Goal: Transaction & Acquisition: Obtain resource

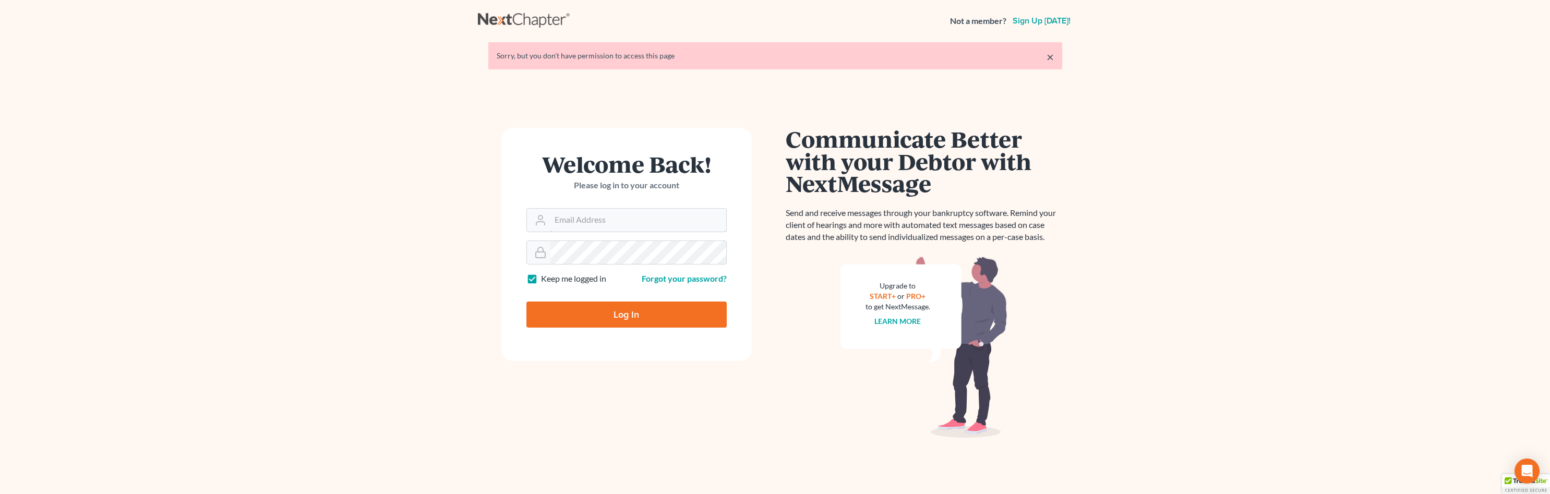
type input "jromero@scura.com"
click at [582, 311] on input "Log In" at bounding box center [626, 315] width 200 height 26
type input "Thinking..."
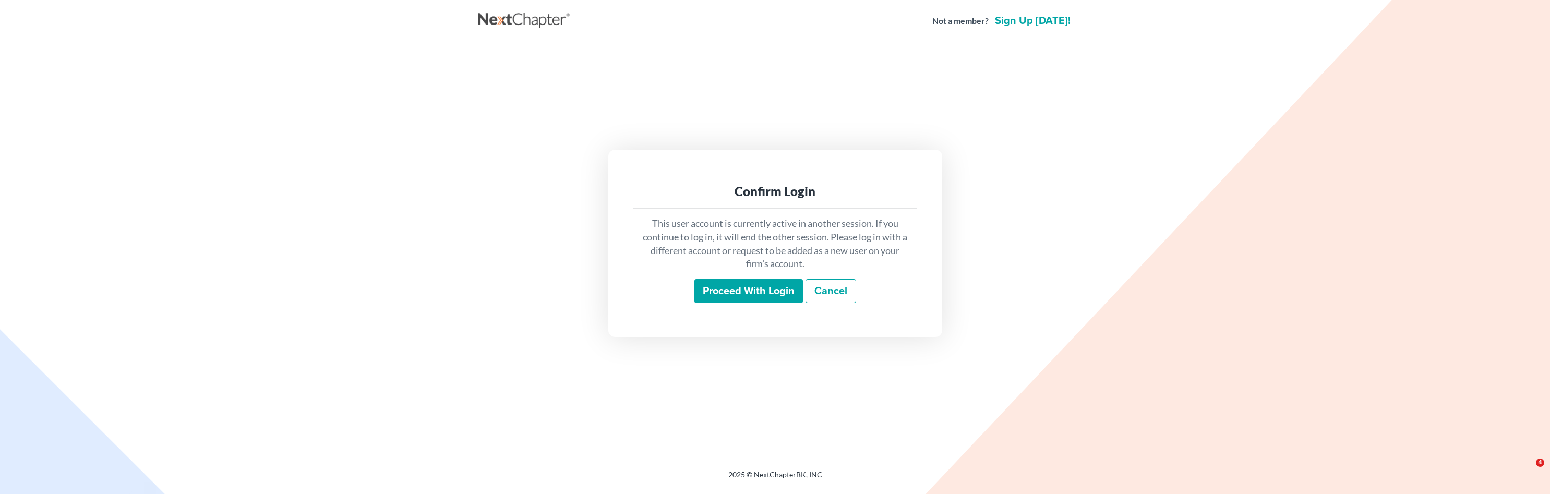
click at [734, 291] on input "Proceed with login" at bounding box center [748, 291] width 109 height 24
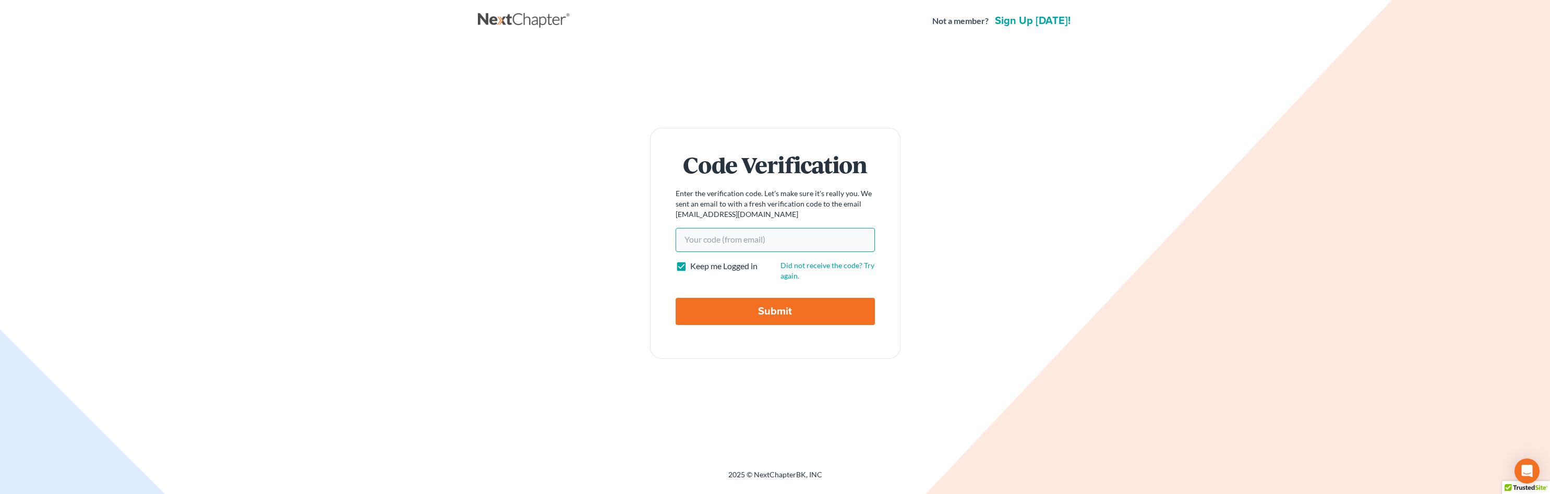
click at [724, 250] on input "Your code(from email)" at bounding box center [775, 240] width 199 height 24
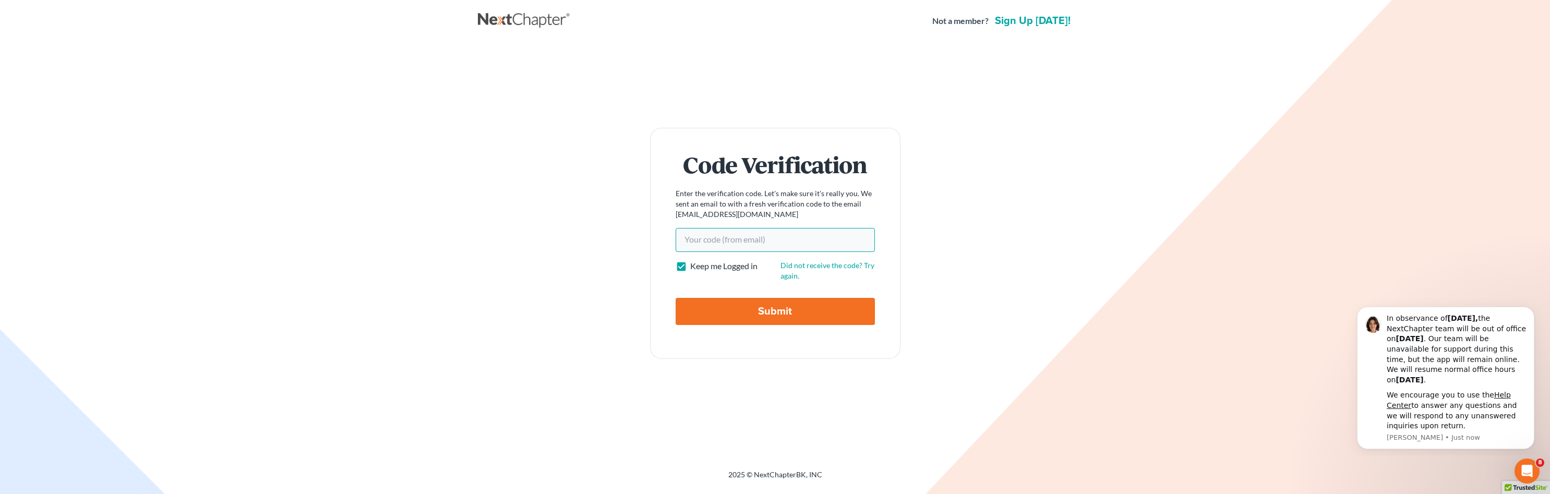
click at [715, 239] on input "Your code(from email)" at bounding box center [775, 240] width 199 height 24
type input "5615fb"
click at [762, 310] on input "Submit" at bounding box center [775, 311] width 199 height 27
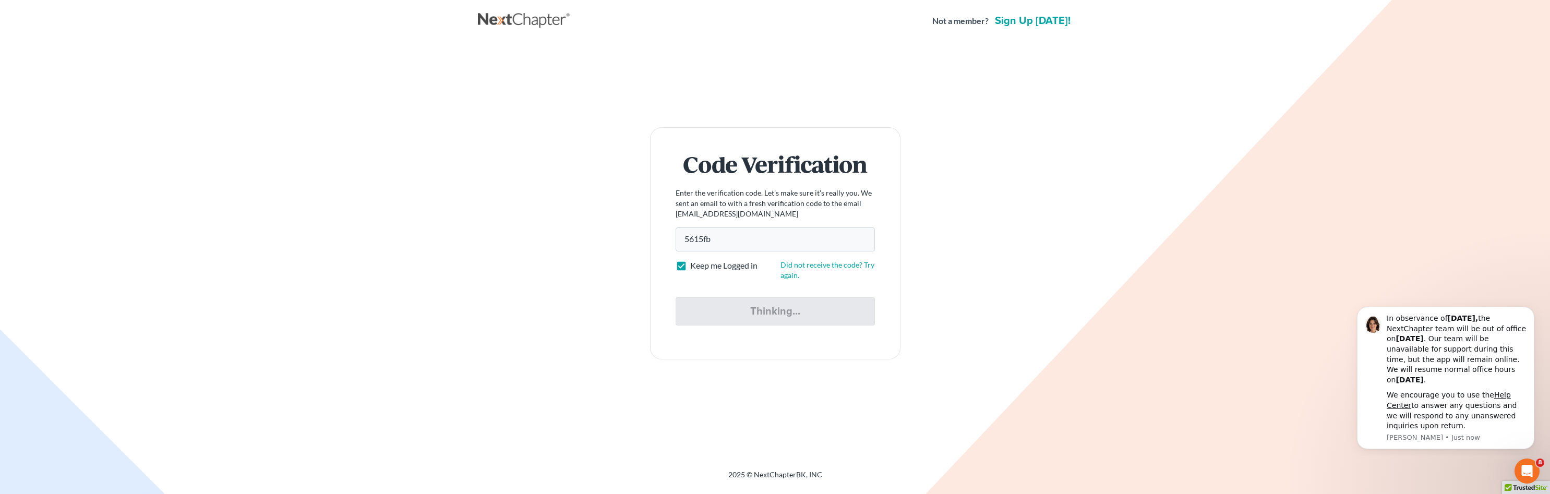
type input "Thinking..."
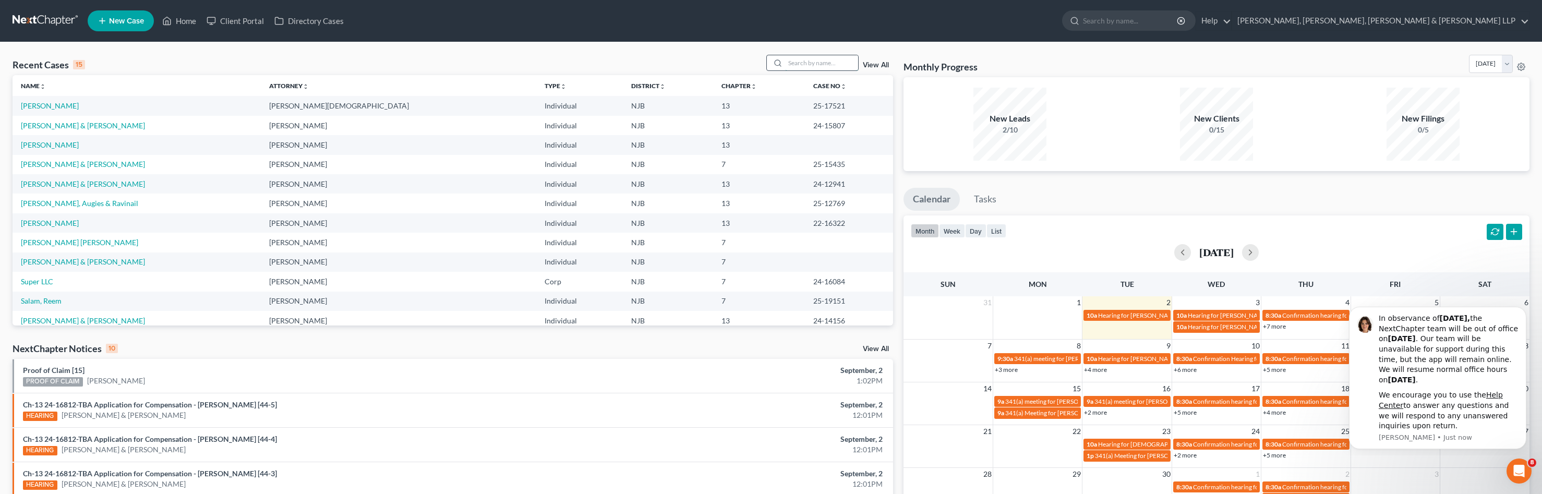
click at [808, 63] on input "search" at bounding box center [821, 62] width 73 height 15
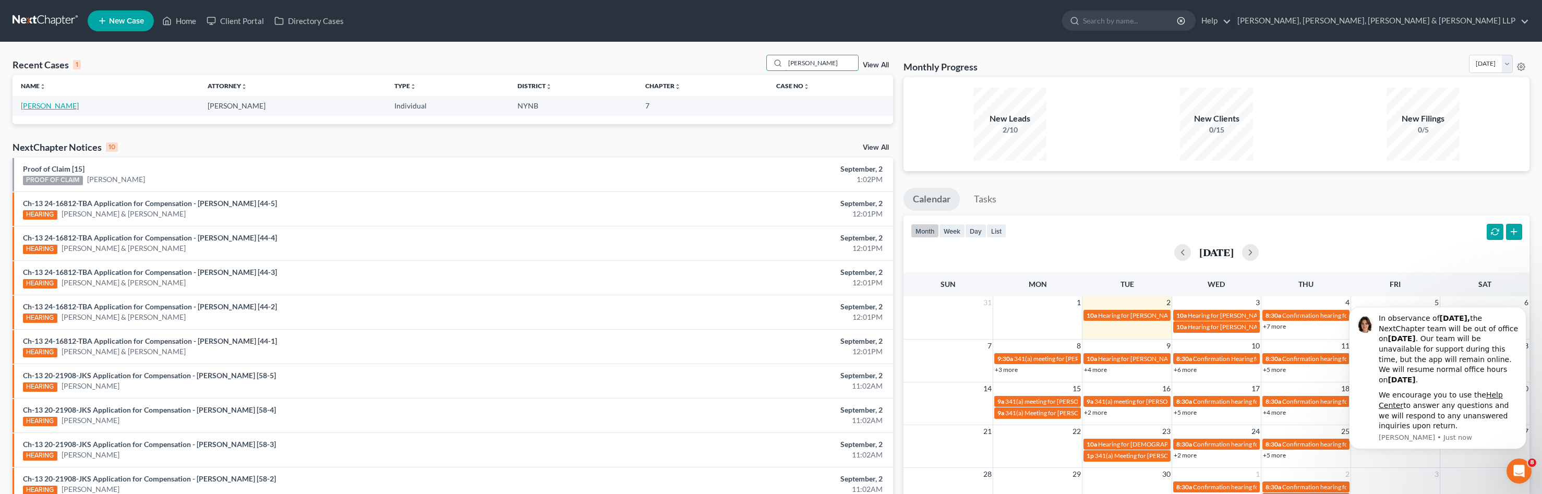
type input "[PERSON_NAME]"
click at [59, 102] on link "[PERSON_NAME]" at bounding box center [50, 105] width 58 height 9
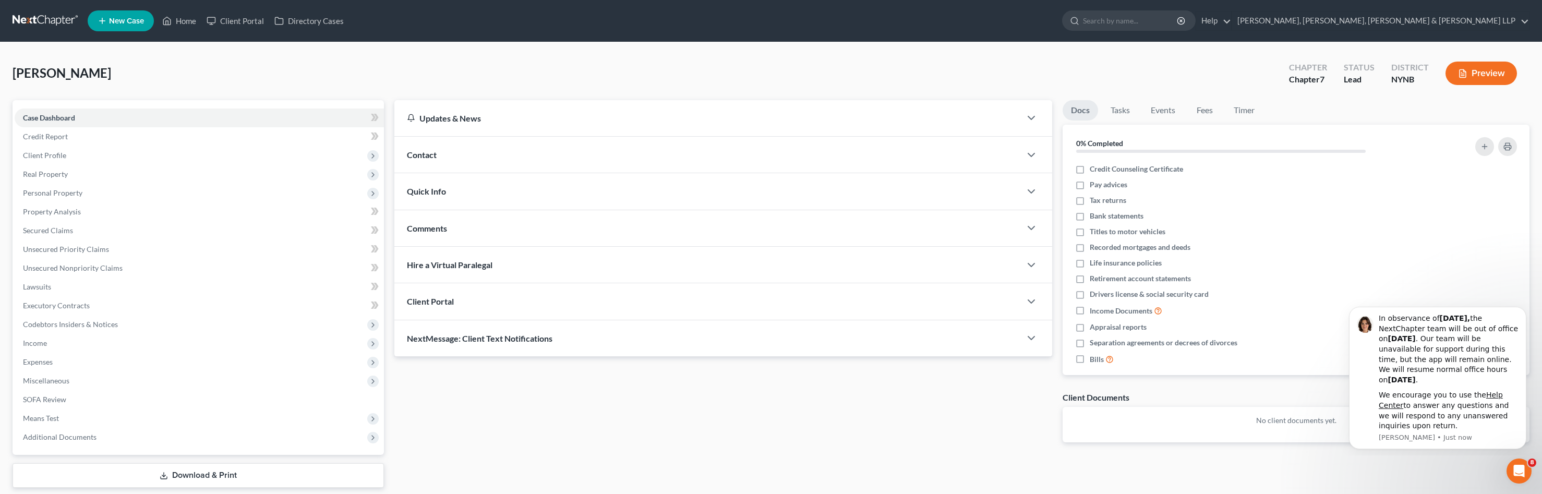
scroll to position [33, 0]
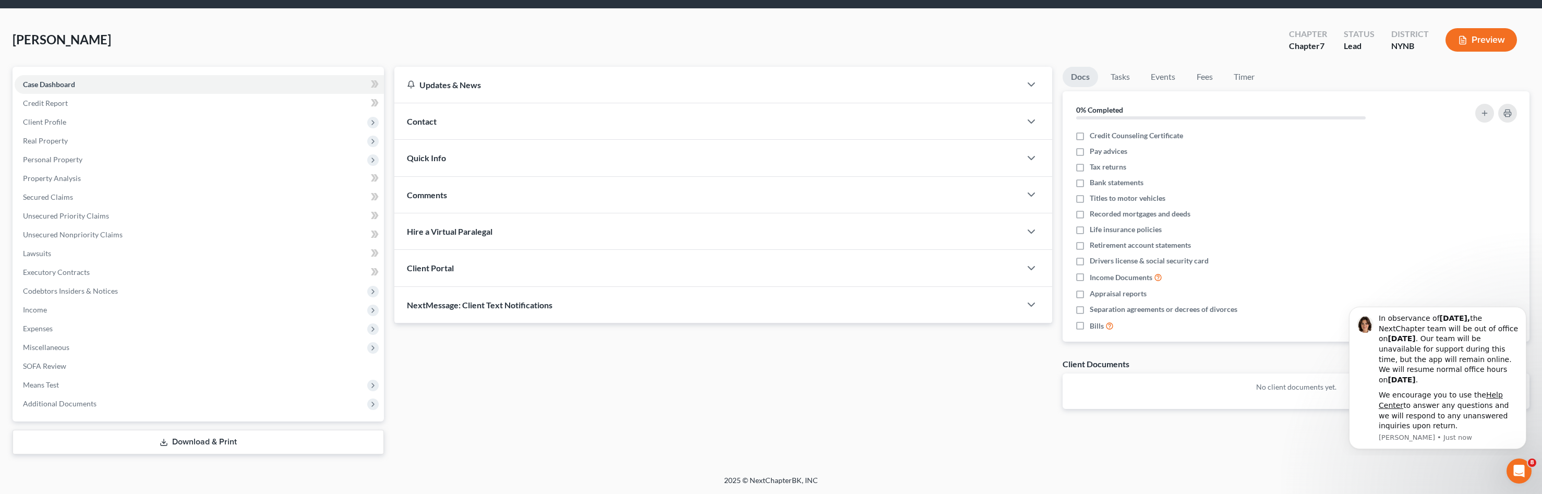
click at [192, 445] on link "Download & Print" at bounding box center [199, 442] width 372 height 25
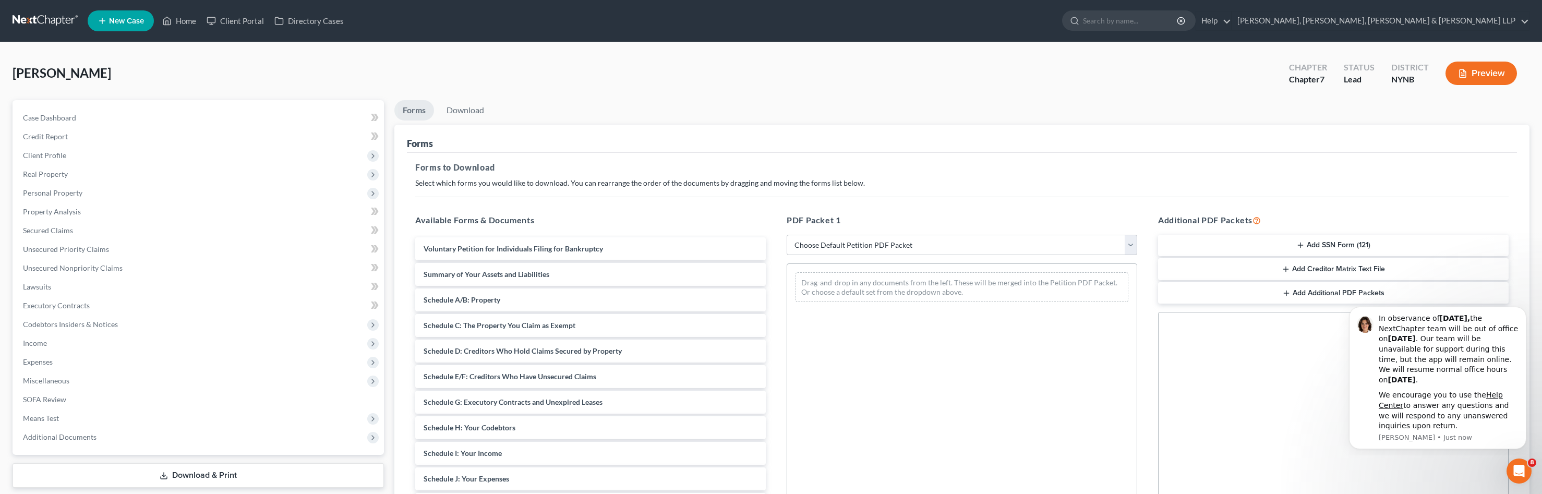
scroll to position [150, 0]
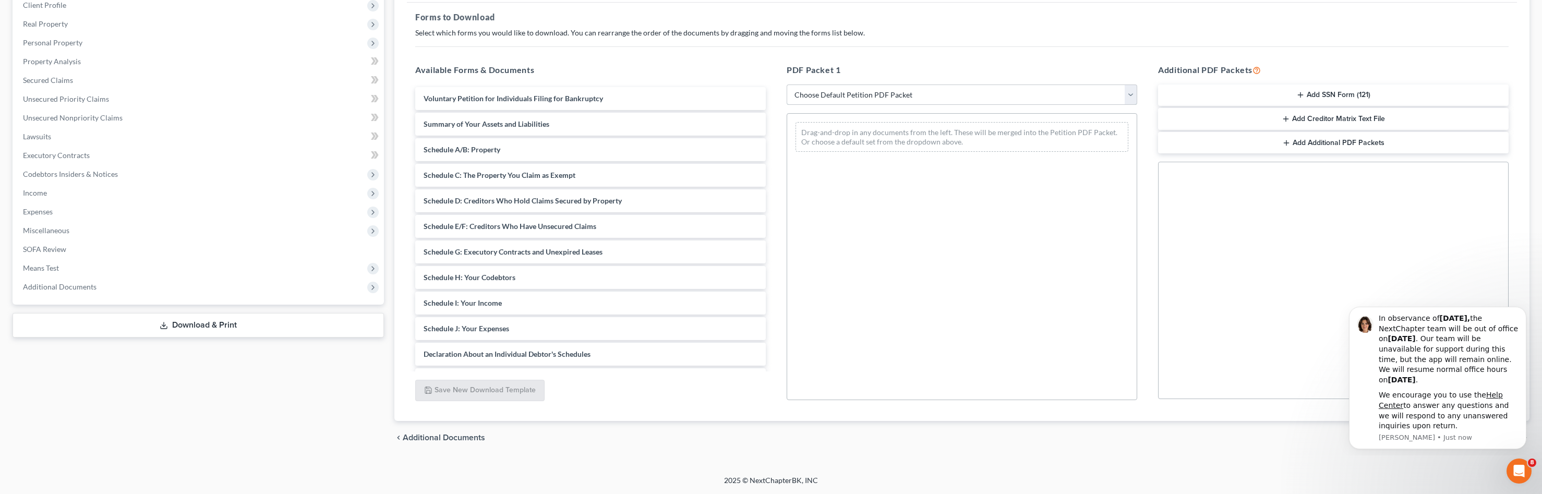
click at [1000, 95] on select "Choose Default Petition PDF Packet Complete Bankruptcy Petition (all forms and …" at bounding box center [962, 95] width 351 height 21
select select "0"
click at [787, 85] on select "Choose Default Petition PDF Packet Complete Bankruptcy Petition (all forms and …" at bounding box center [962, 95] width 351 height 21
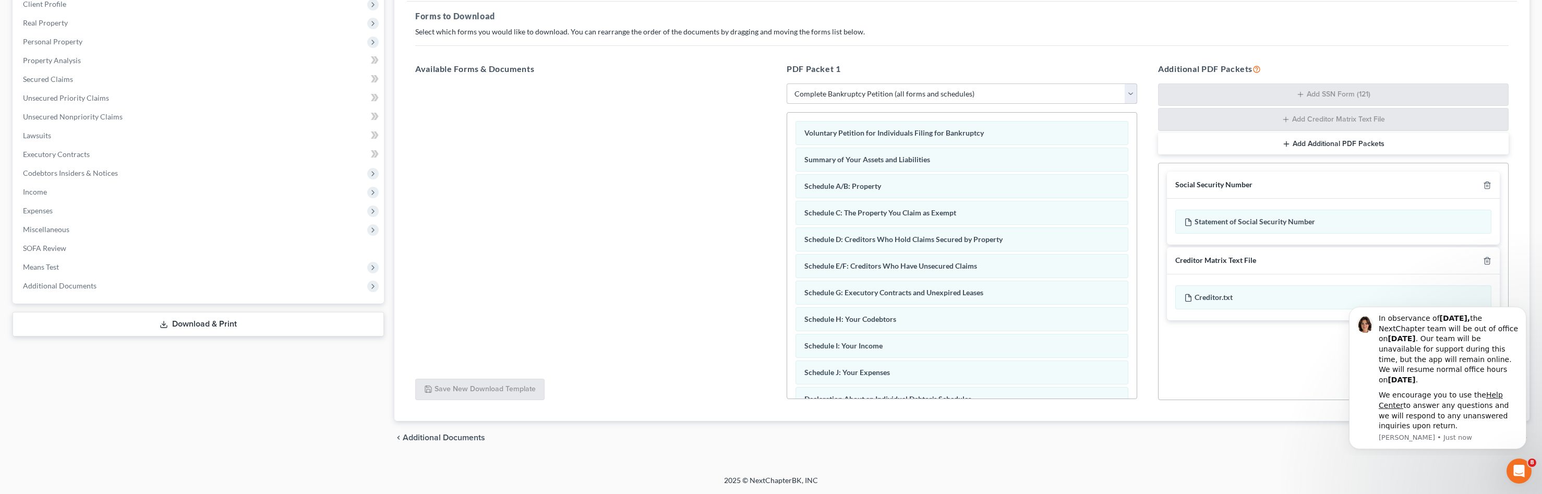
scroll to position [239, 0]
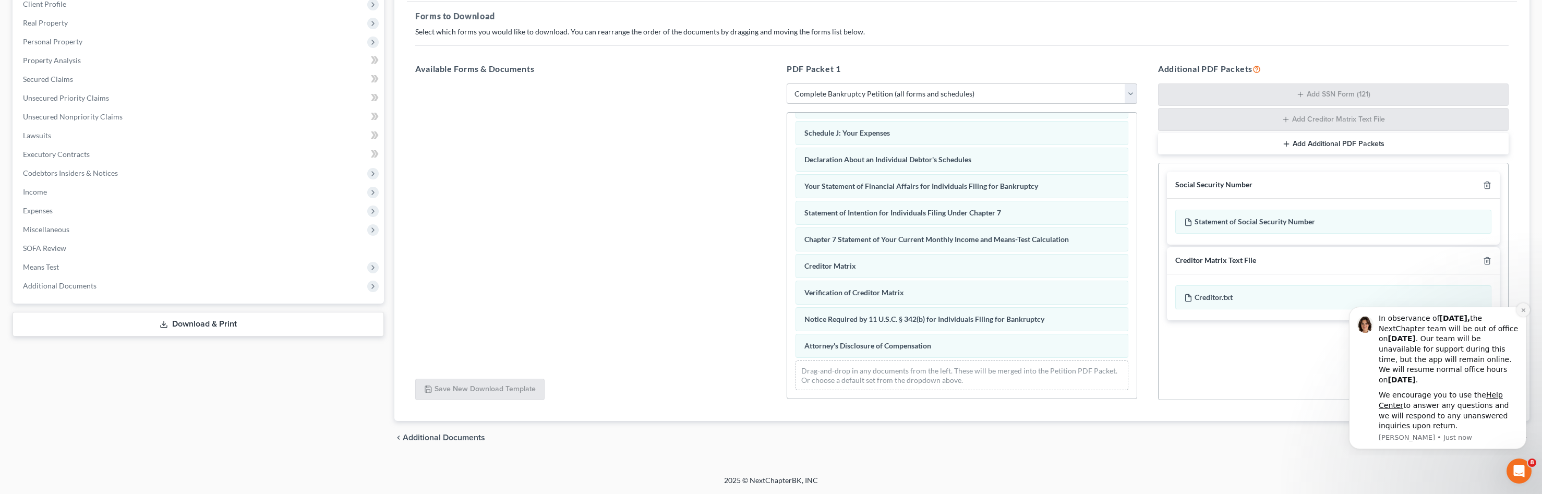
click at [1519, 312] on button "Dismiss notification" at bounding box center [1524, 310] width 14 height 14
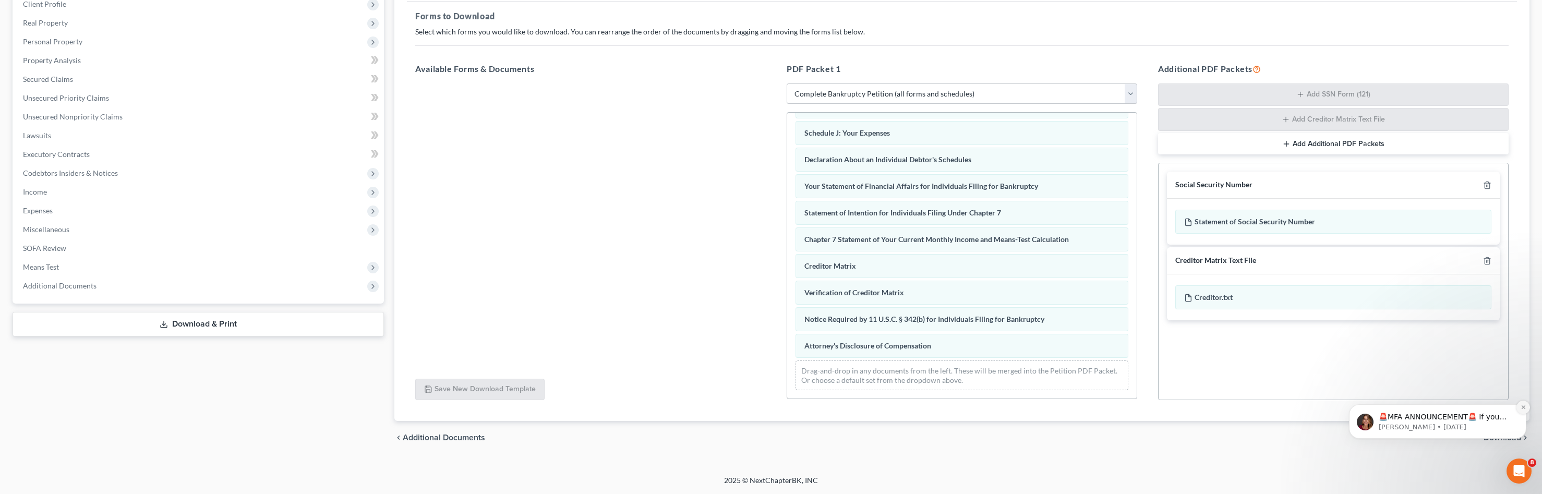
click at [1523, 408] on icon "Dismiss notification" at bounding box center [1524, 407] width 6 height 6
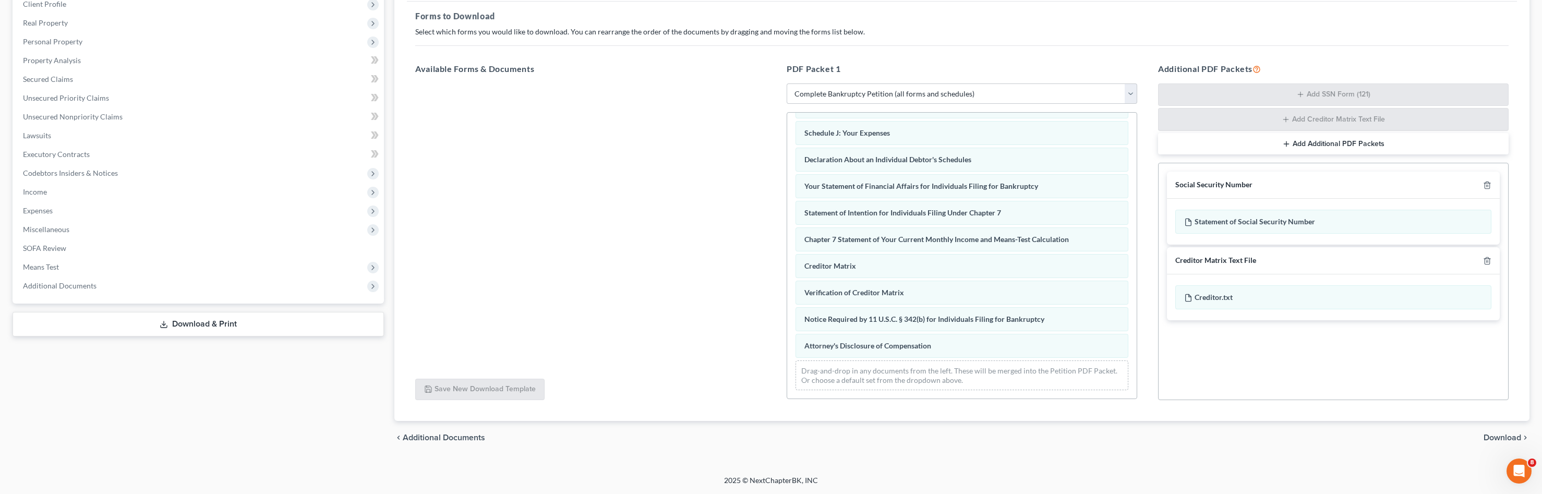
click at [1510, 435] on span "Download" at bounding box center [1503, 438] width 38 height 8
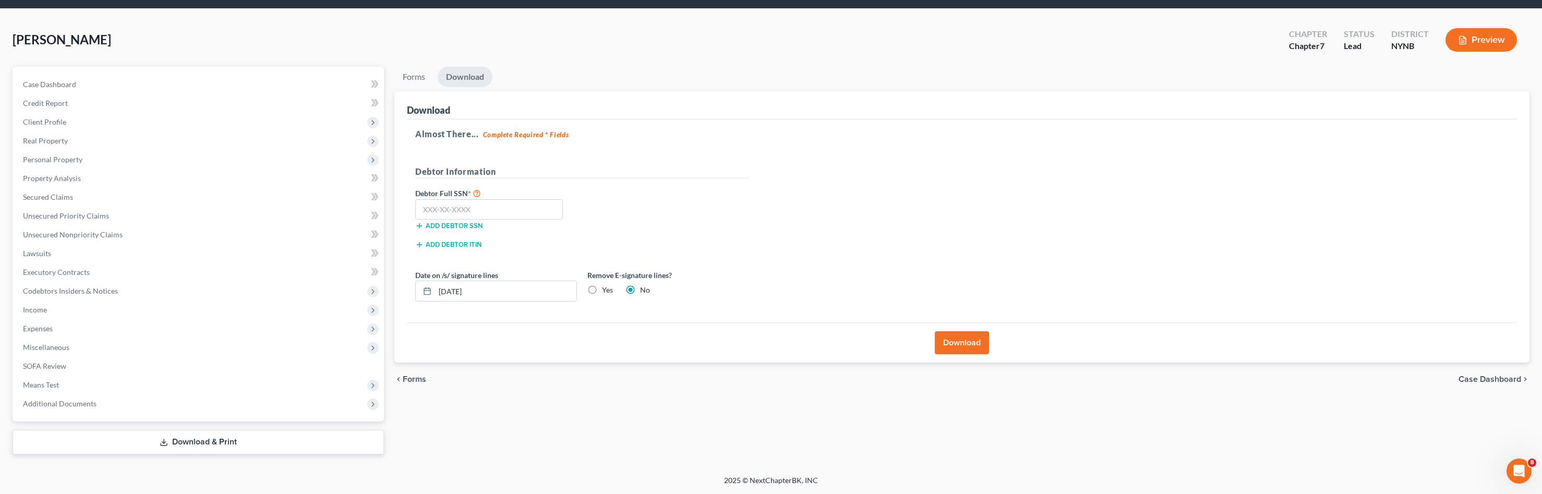
scroll to position [33, 0]
click at [451, 211] on input "text" at bounding box center [489, 209] width 148 height 21
type input "157-23-6245"
click at [984, 344] on button "Download" at bounding box center [962, 342] width 54 height 23
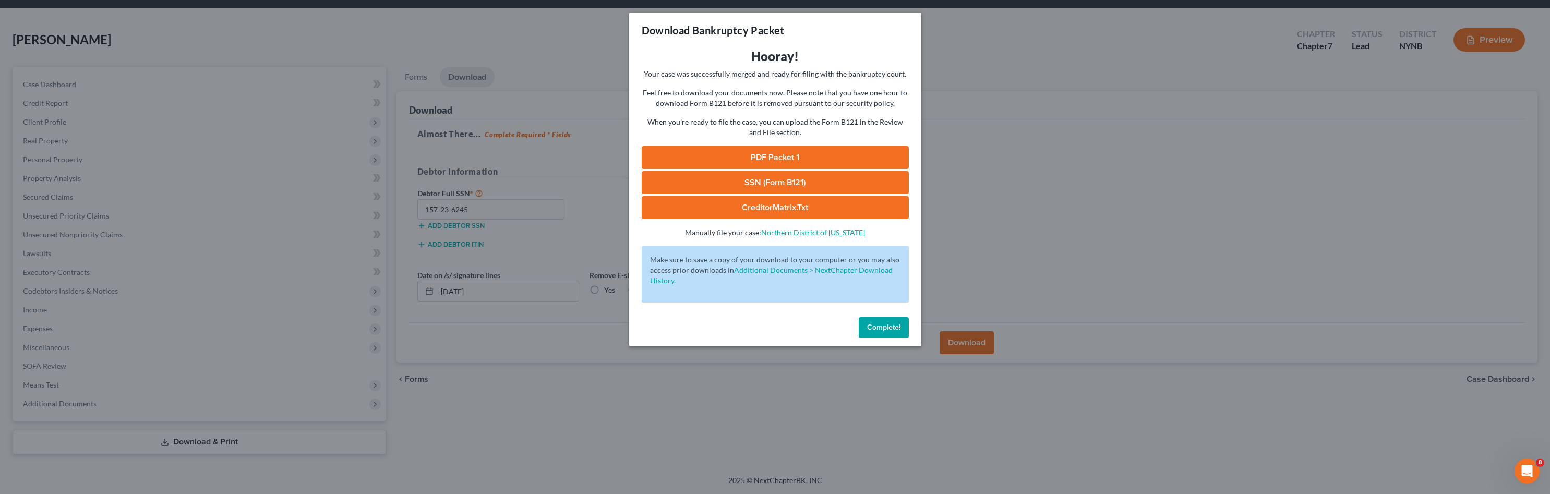
click at [775, 161] on link "PDF Packet 1" at bounding box center [775, 157] width 267 height 23
click at [789, 187] on link "SSN (Form B121)" at bounding box center [775, 182] width 267 height 23
click at [877, 328] on span "Complete!" at bounding box center [883, 327] width 33 height 9
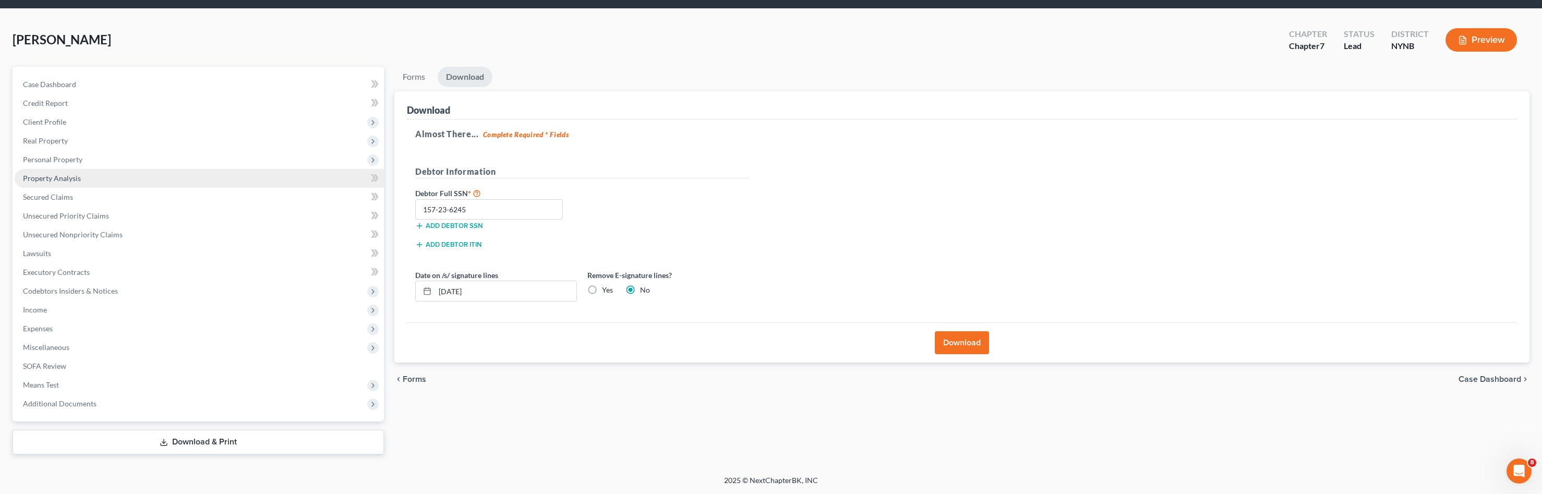
scroll to position [0, 0]
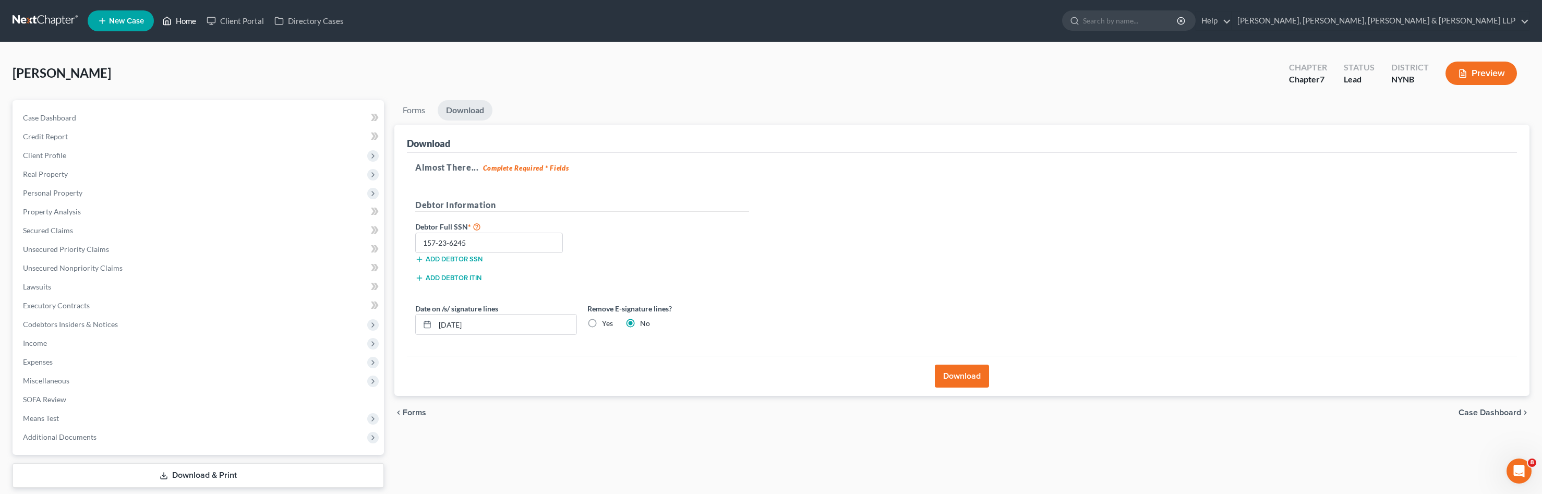
click at [190, 22] on link "Home" at bounding box center [179, 20] width 44 height 19
